Goal: Obtain resource: Obtain resource

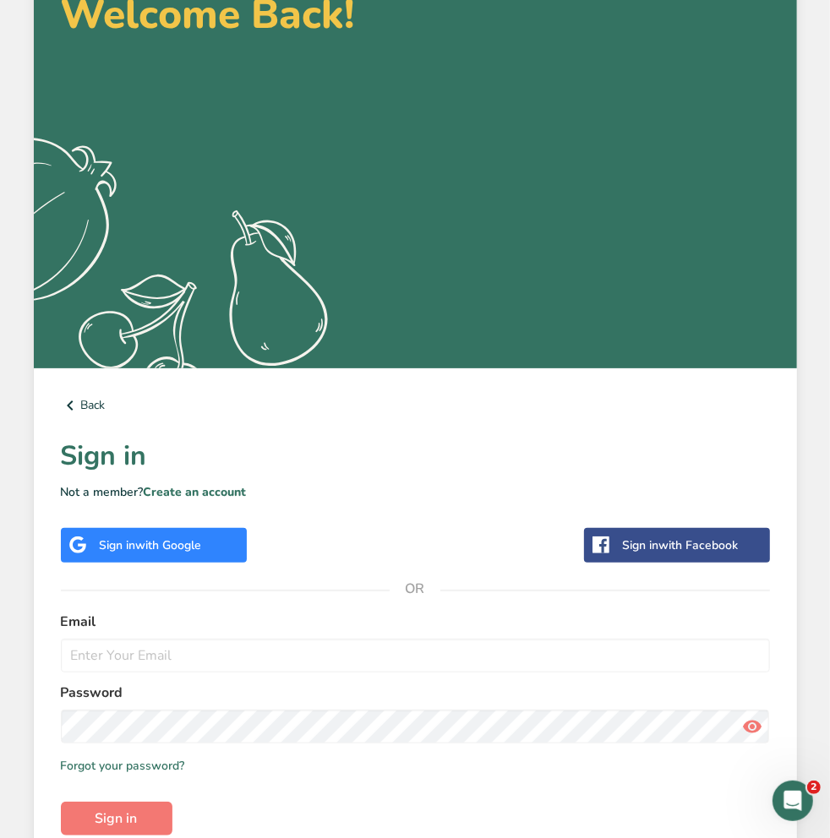
scroll to position [195, 0]
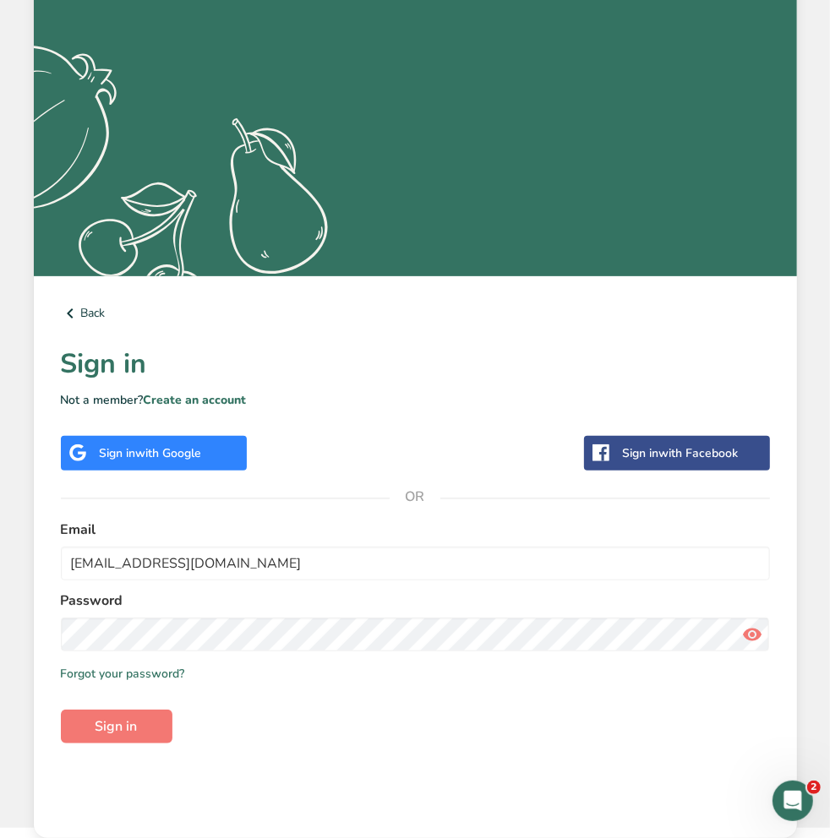
click at [574, 754] on div "Back Sign in Not a member? Create an account Sign in with Google Sign in with F…" at bounding box center [415, 557] width 763 height 562
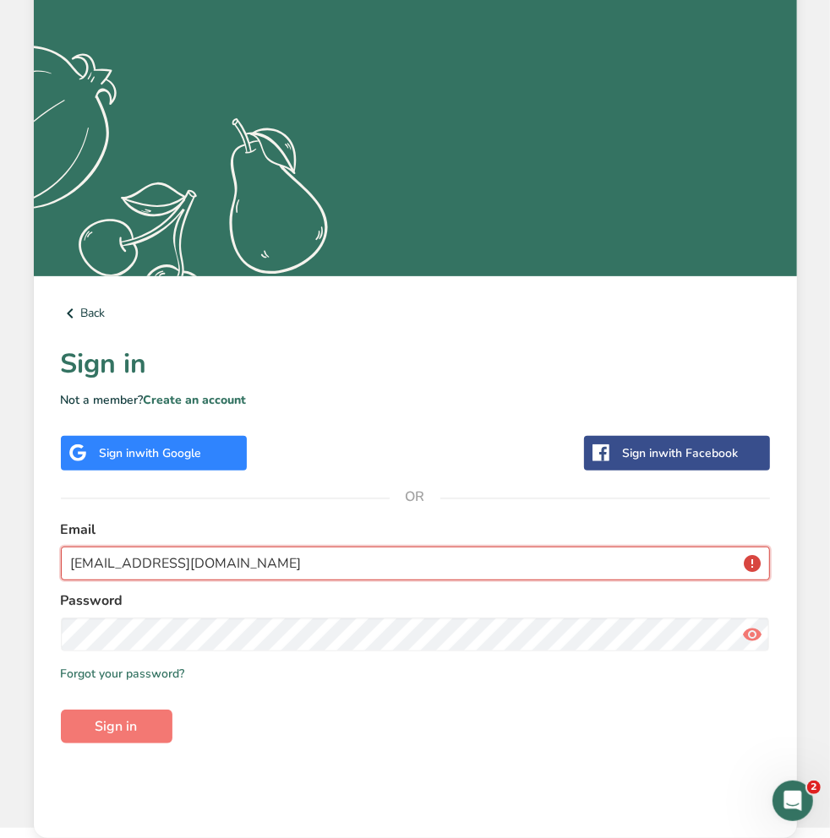
drag, startPoint x: 265, startPoint y: 569, endPoint x: -5, endPoint y: 496, distance: 279.9
click at [0, 496] on html "Welcome Back! .a{fill:#f5f3ed;} Back Sign in Not a member? Create an account Si…" at bounding box center [415, 316] width 830 height 1023
type input "[EMAIL_ADDRESS][DOMAIN_NAME]"
click at [61, 710] on button "Sign in" at bounding box center [117, 727] width 112 height 34
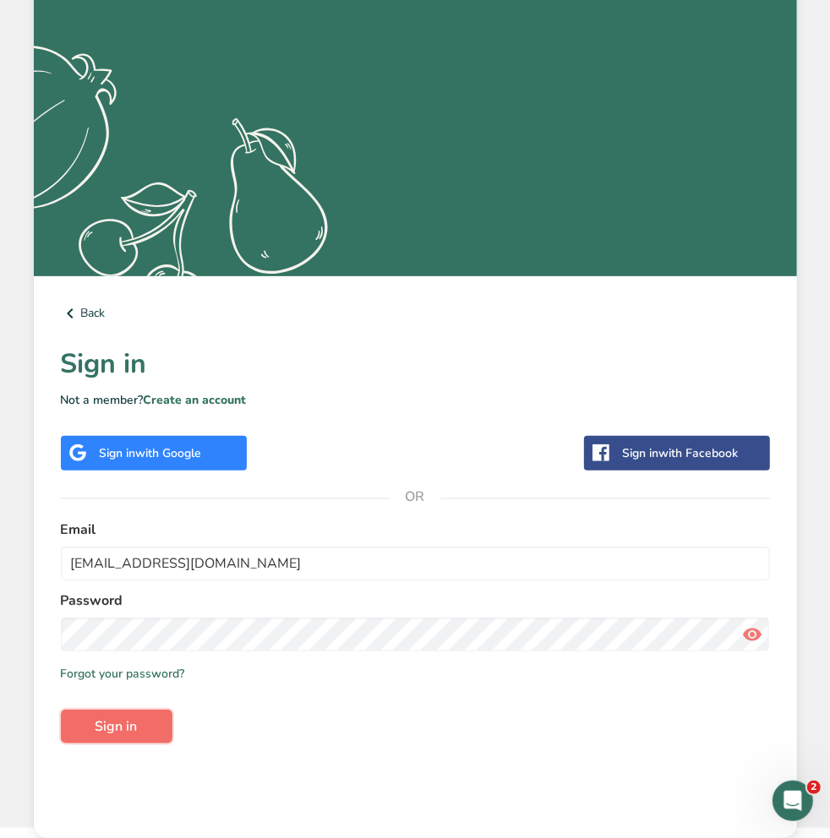
click at [137, 740] on button "Sign in" at bounding box center [117, 727] width 112 height 34
click at [124, 731] on span "Sign in" at bounding box center [116, 726] width 42 height 20
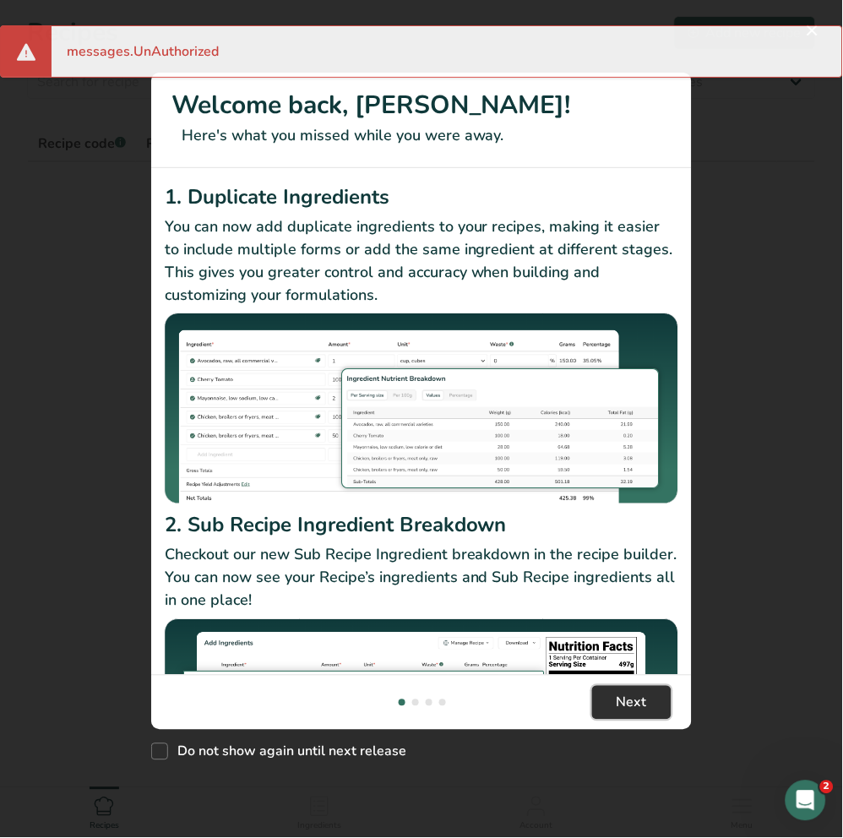
click at [602, 686] on button "Next" at bounding box center [631, 703] width 79 height 34
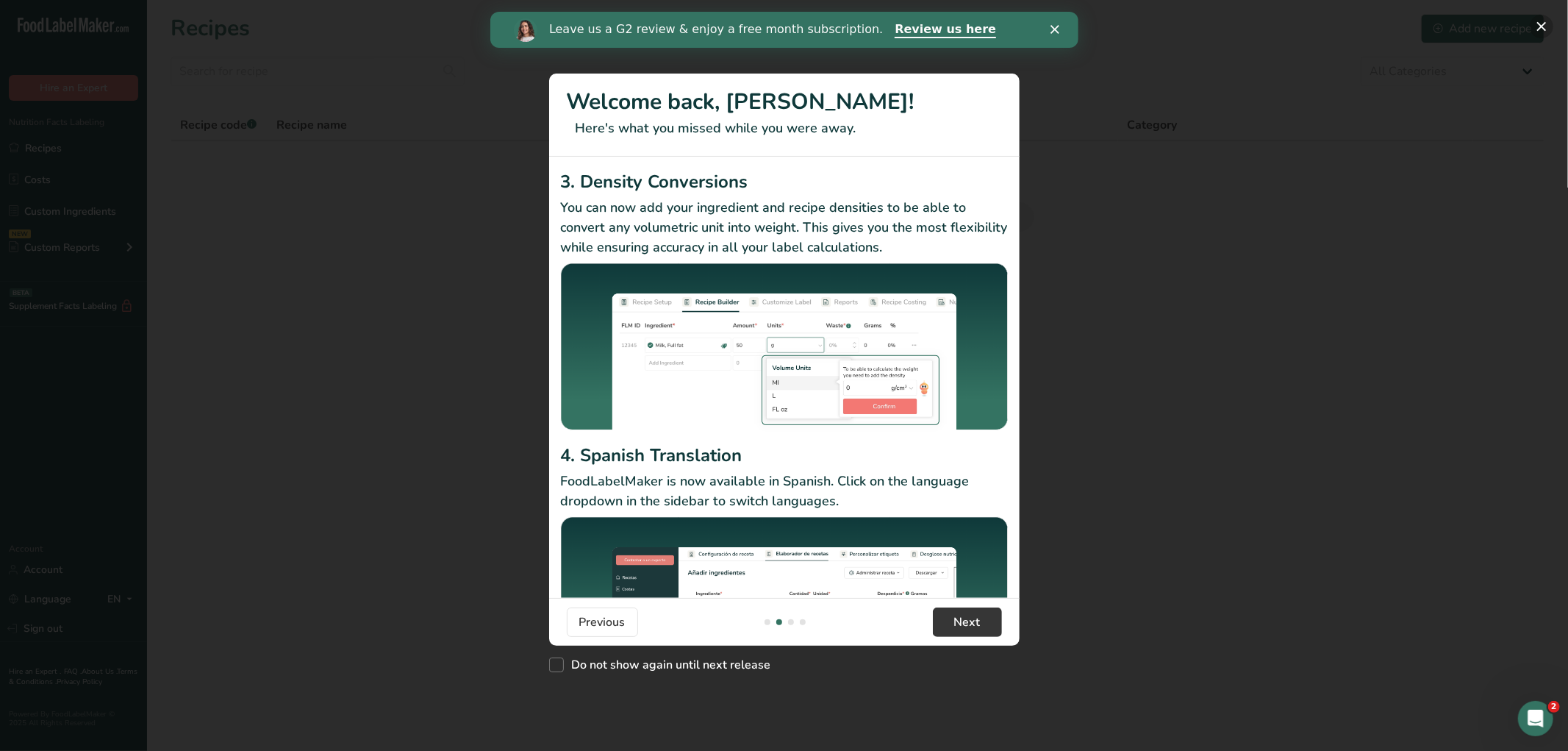
click at [649, 26] on button "New Features" at bounding box center [1541, 26] width 23 height 23
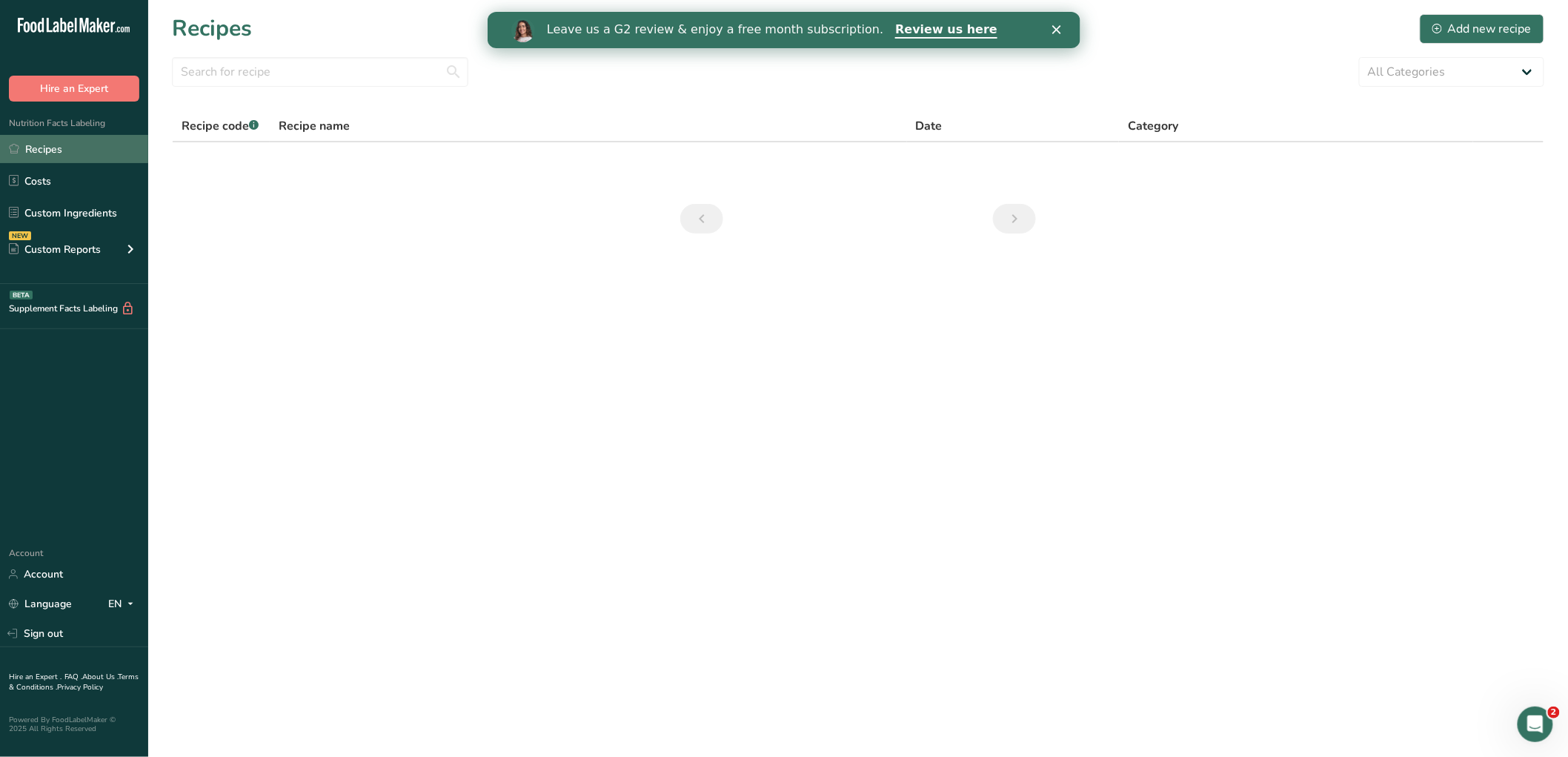
click at [47, 149] on link "Recipes" at bounding box center [74, 149] width 148 height 28
click at [654, 25] on icon "Close" at bounding box center [1056, 30] width 9 height 9
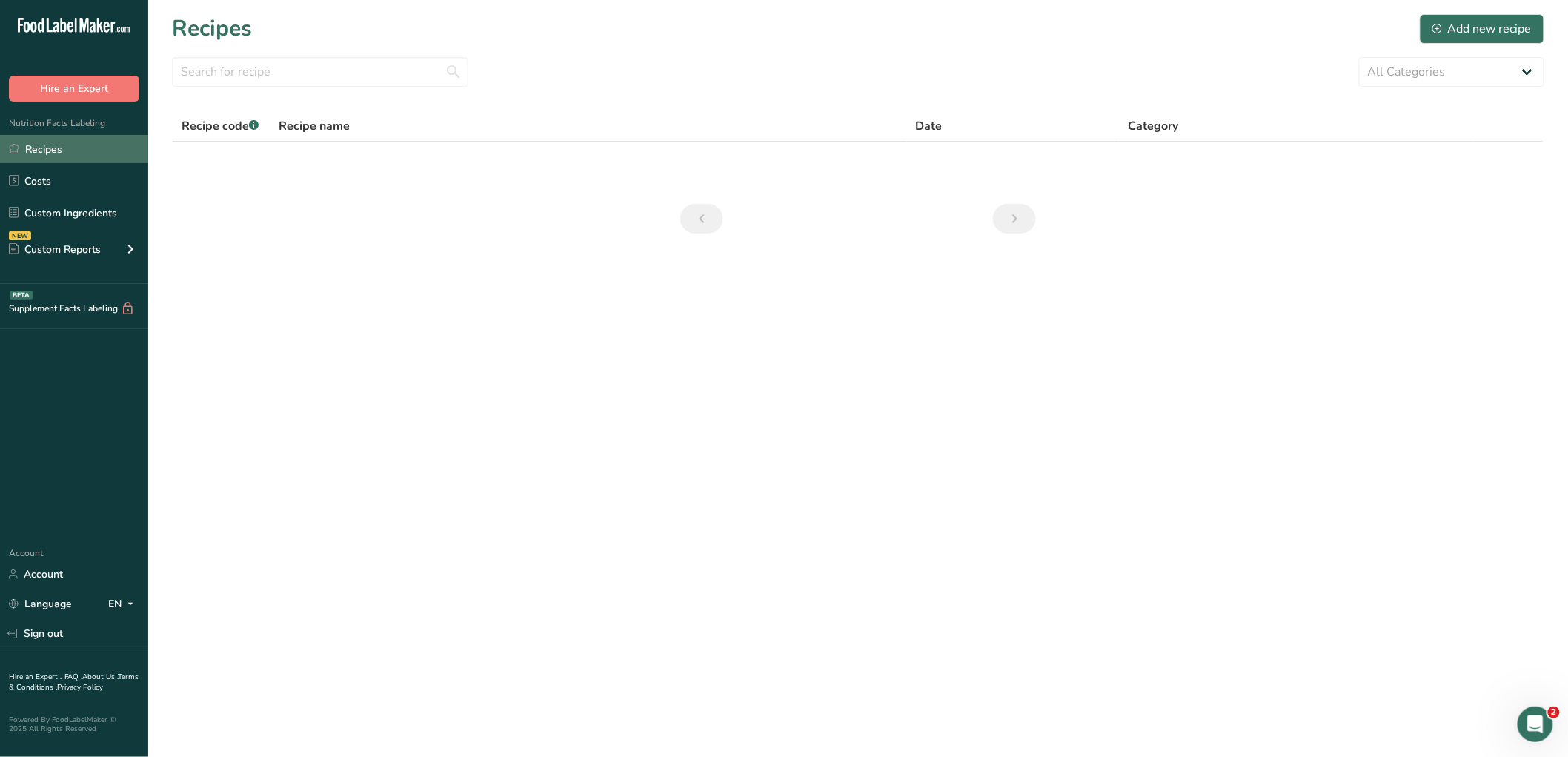
click at [76, 138] on link "Recipes" at bounding box center [74, 149] width 148 height 28
click at [25, 163] on link "Recipes" at bounding box center [74, 149] width 148 height 28
click at [27, 188] on link "Costs" at bounding box center [74, 181] width 148 height 28
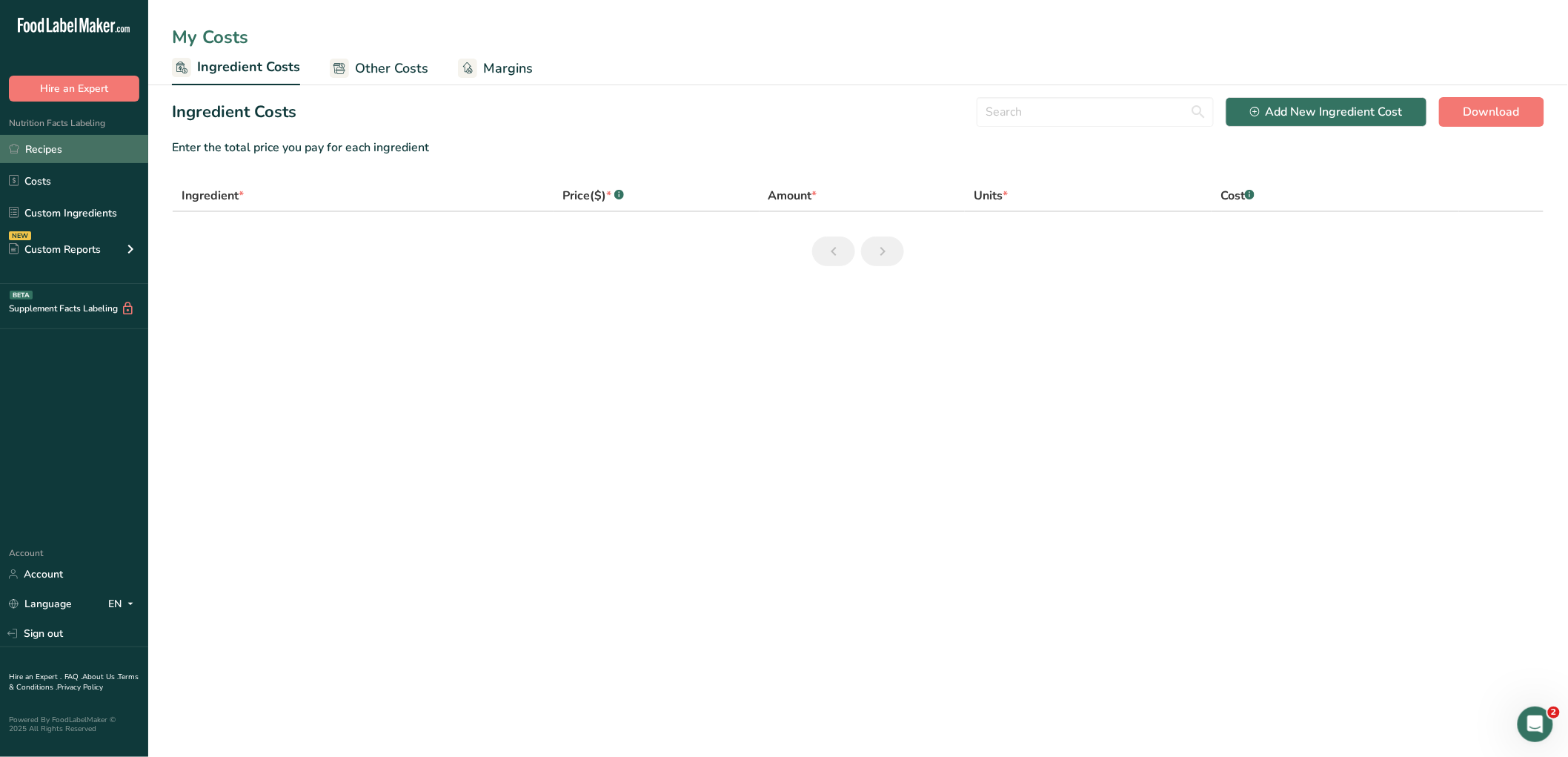
click at [42, 155] on link "Recipes" at bounding box center [74, 149] width 148 height 28
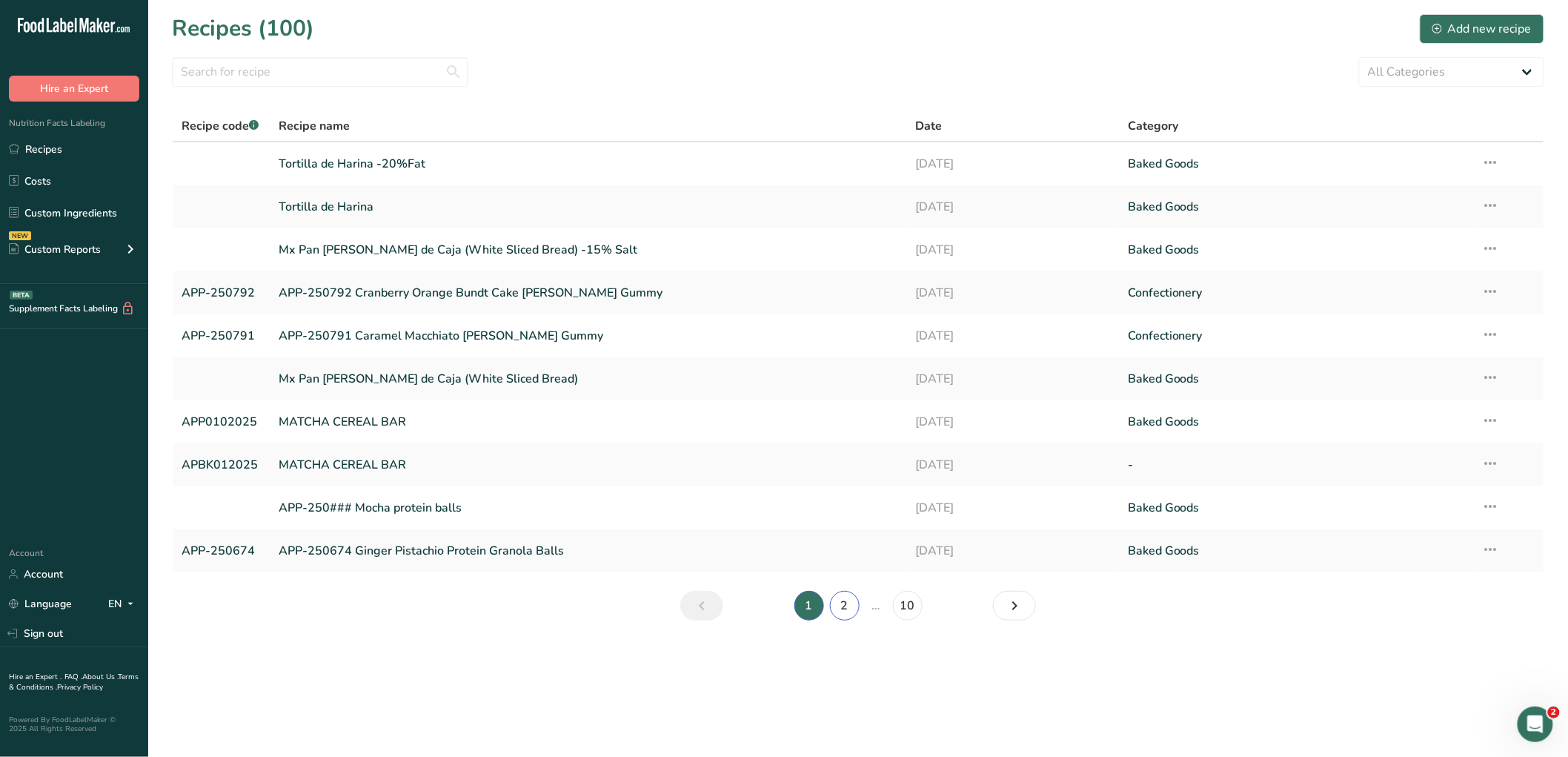
click at [654, 604] on link "2" at bounding box center [845, 605] width 30 height 30
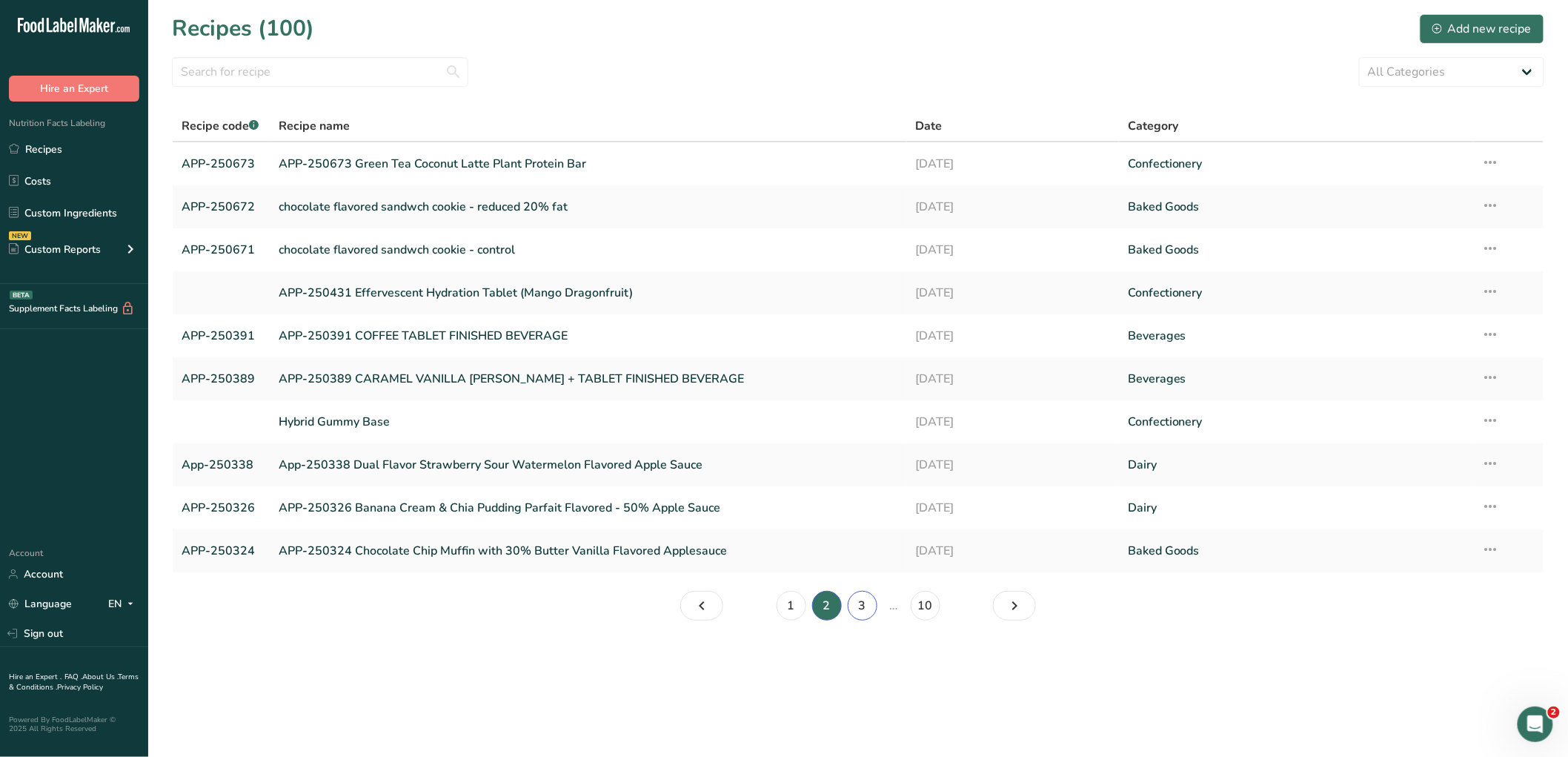
click at [654, 609] on link "3" at bounding box center [863, 605] width 30 height 30
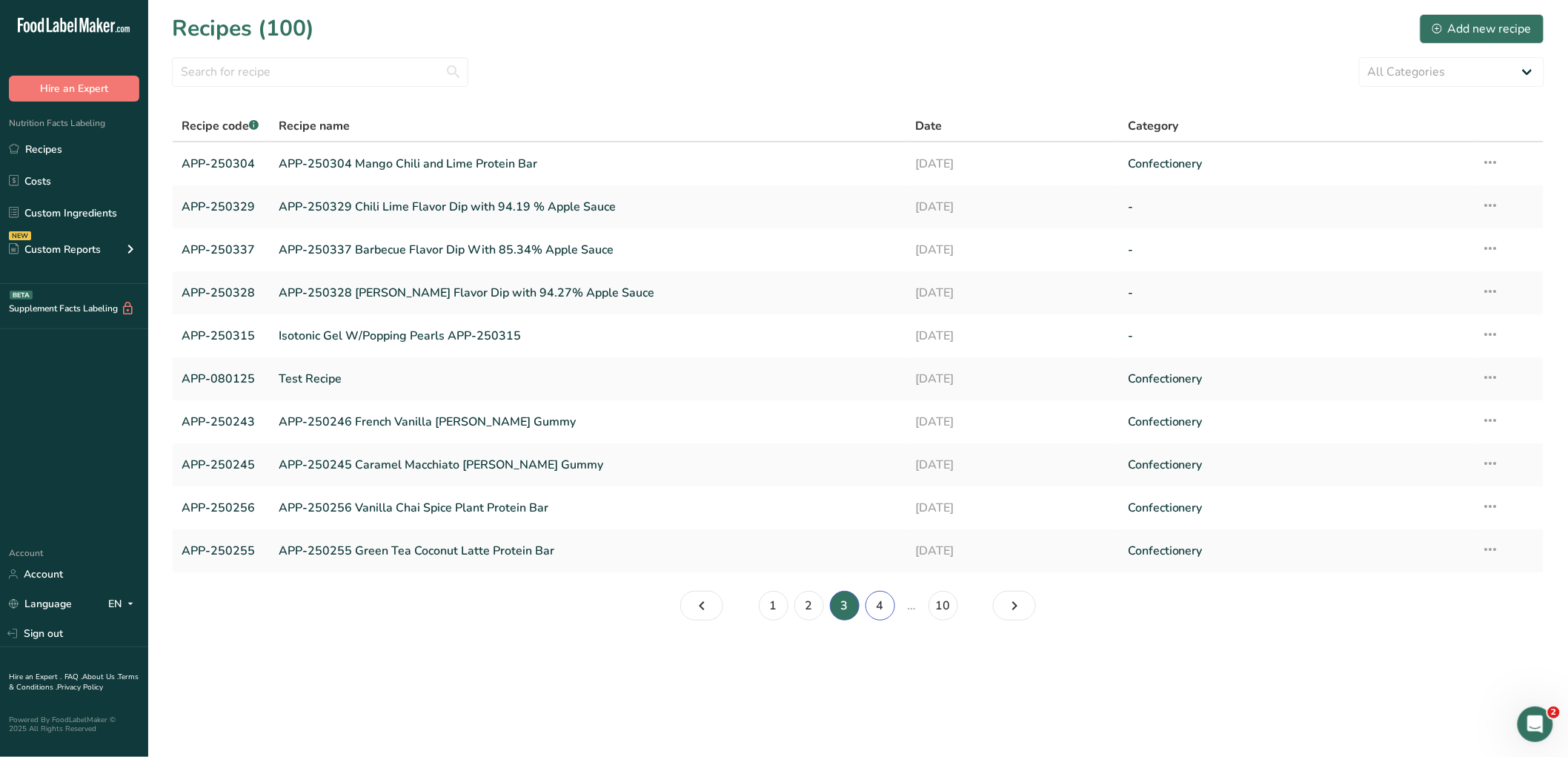
click at [654, 603] on link "4" at bounding box center [880, 605] width 30 height 30
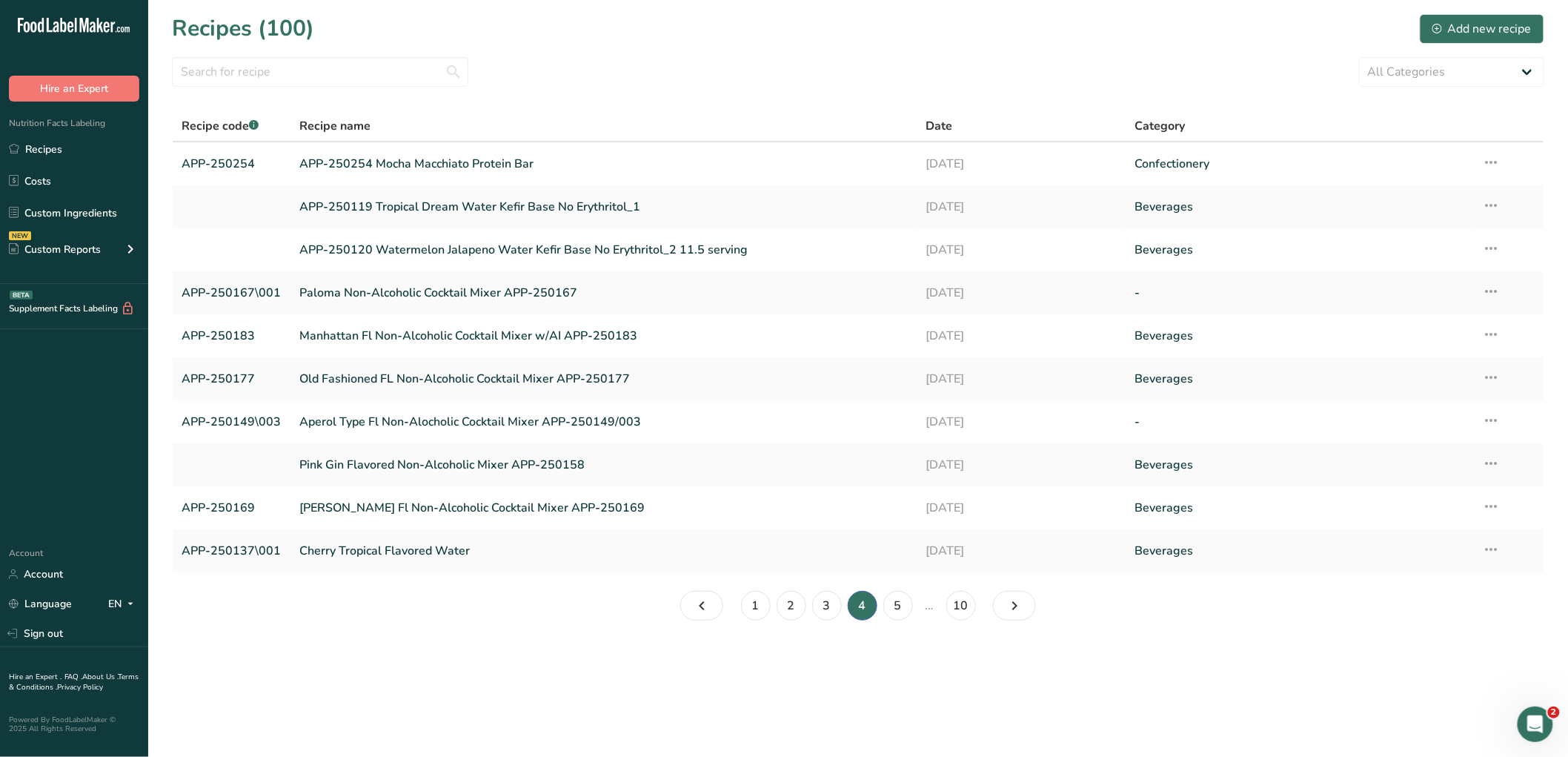
click at [389, 165] on link "APP-250254 Mocha Macchiato Protein Bar" at bounding box center [603, 163] width 609 height 31
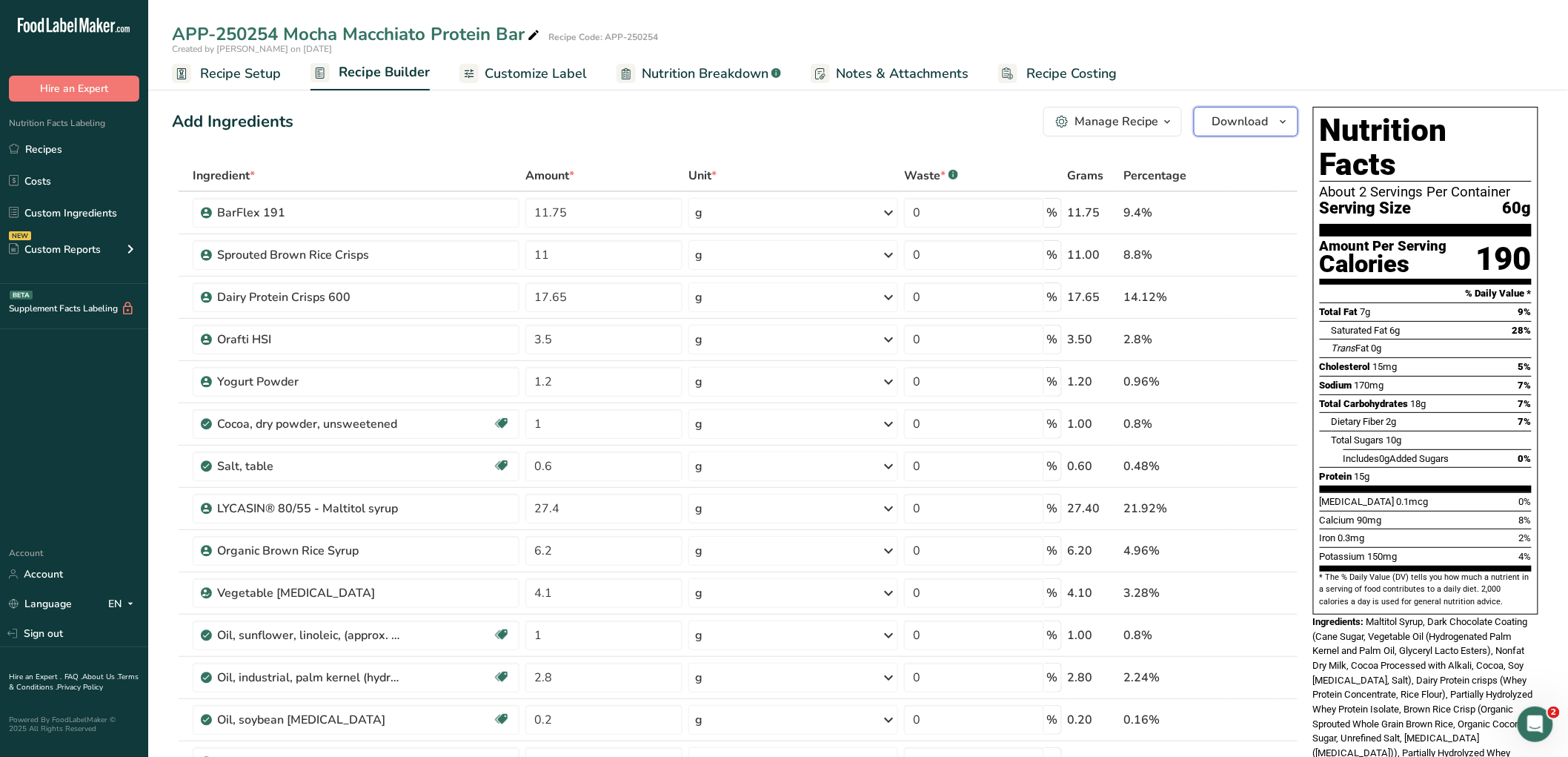
click at [654, 123] on span "Download" at bounding box center [1240, 121] width 56 height 18
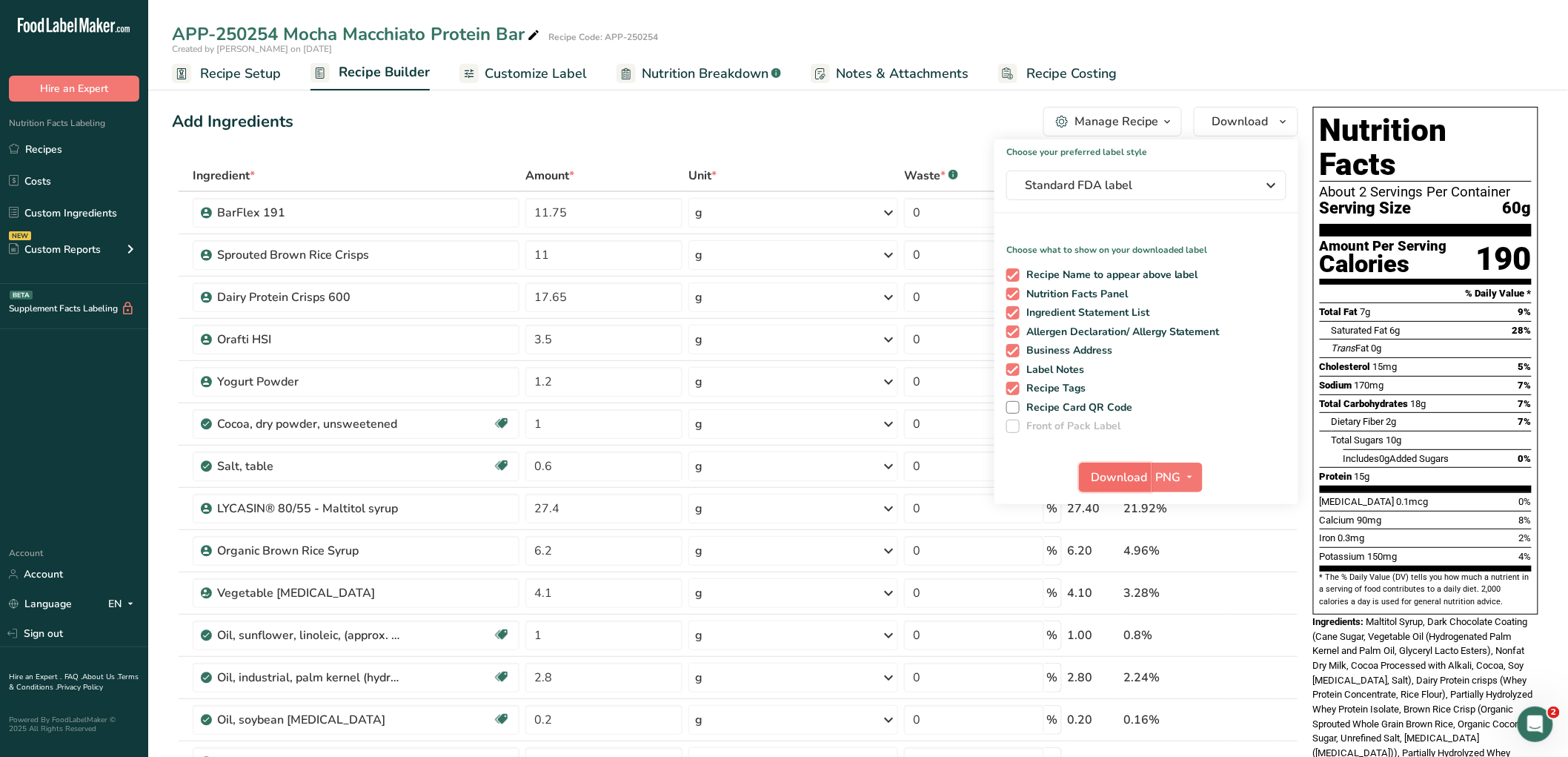
click at [654, 471] on span "Download" at bounding box center [1119, 477] width 56 height 18
